Goal: Task Accomplishment & Management: Use online tool/utility

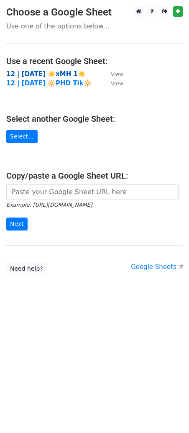
click at [59, 70] on strong "12 | [DATE] ☀️xMH 1☀️" at bounding box center [45, 74] width 79 height 8
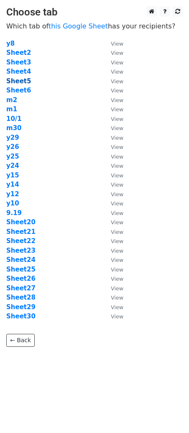
click at [21, 82] on strong "Sheet5" at bounding box center [18, 81] width 25 height 8
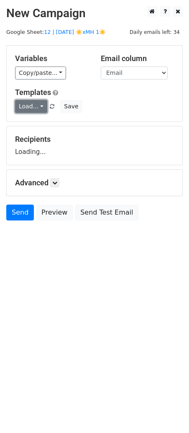
click at [25, 102] on link "Load..." at bounding box center [31, 106] width 32 height 13
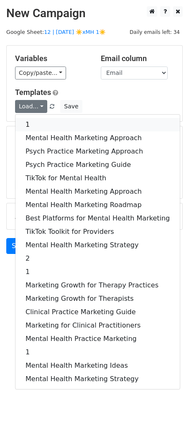
click at [55, 121] on link "1" at bounding box center [97, 124] width 164 height 13
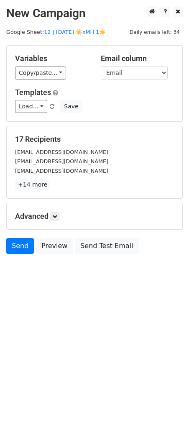
click at [56, 225] on div "Advanced Tracking Track Opens UTM Codes Track Clicks Filters Only include sprea…" at bounding box center [95, 216] width 176 height 26
click at [56, 215] on icon at bounding box center [54, 216] width 5 height 5
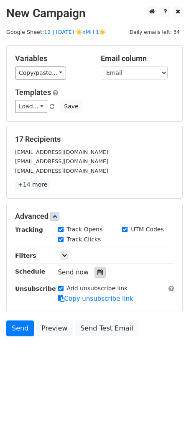
click at [95, 267] on div at bounding box center [99, 272] width 11 height 11
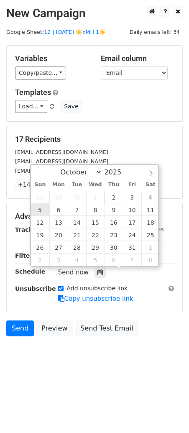
type input "2025-10-05 12:00"
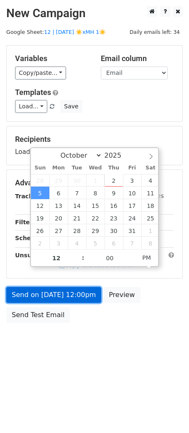
click at [51, 288] on link "Send on Oct 5 at 12:00pm" at bounding box center [53, 295] width 95 height 16
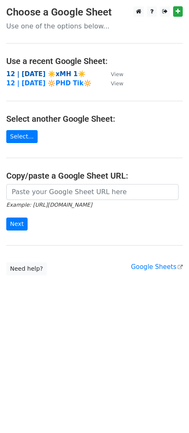
click at [53, 71] on strong "12 | [DATE] ☀️xMH 1☀️" at bounding box center [45, 74] width 79 height 8
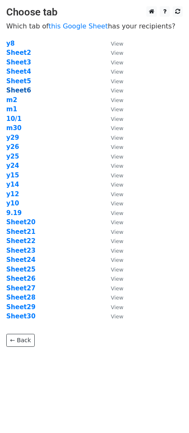
click at [24, 87] on strong "Sheet6" at bounding box center [18, 91] width 25 height 8
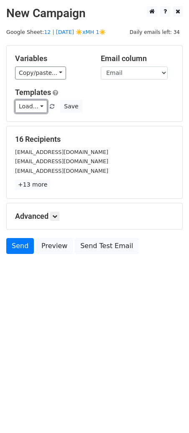
click at [31, 104] on link "Load..." at bounding box center [31, 106] width 32 height 13
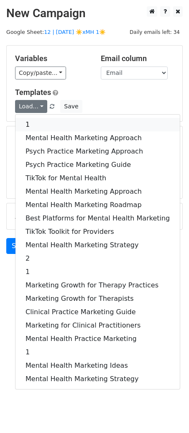
click at [41, 127] on link "1" at bounding box center [97, 124] width 164 height 13
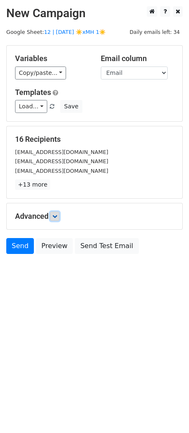
click at [57, 217] on icon at bounding box center [54, 216] width 5 height 5
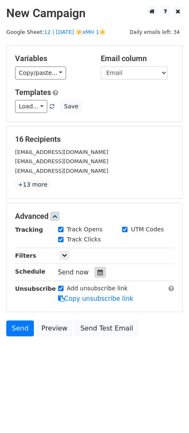
click at [99, 273] on div at bounding box center [99, 272] width 11 height 11
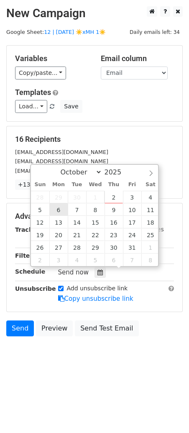
type input "[DATE] 12:00"
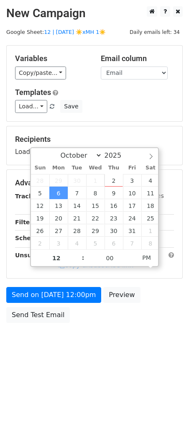
click at [55, 302] on div "Send on [DATE] 12:00pm Preview Send Test Email" at bounding box center [94, 307] width 189 height 40
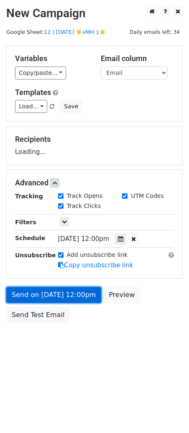
click at [59, 300] on link "Send on [DATE] 12:00pm" at bounding box center [53, 295] width 95 height 16
